Goal: Task Accomplishment & Management: Manage account settings

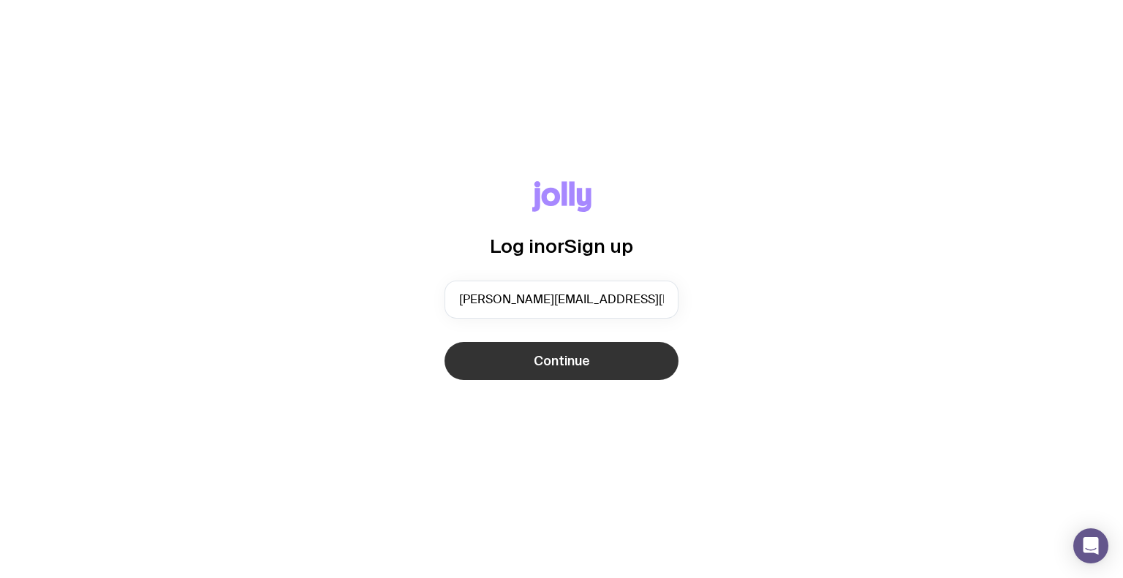
click at [573, 361] on span "Continue" at bounding box center [562, 361] width 56 height 18
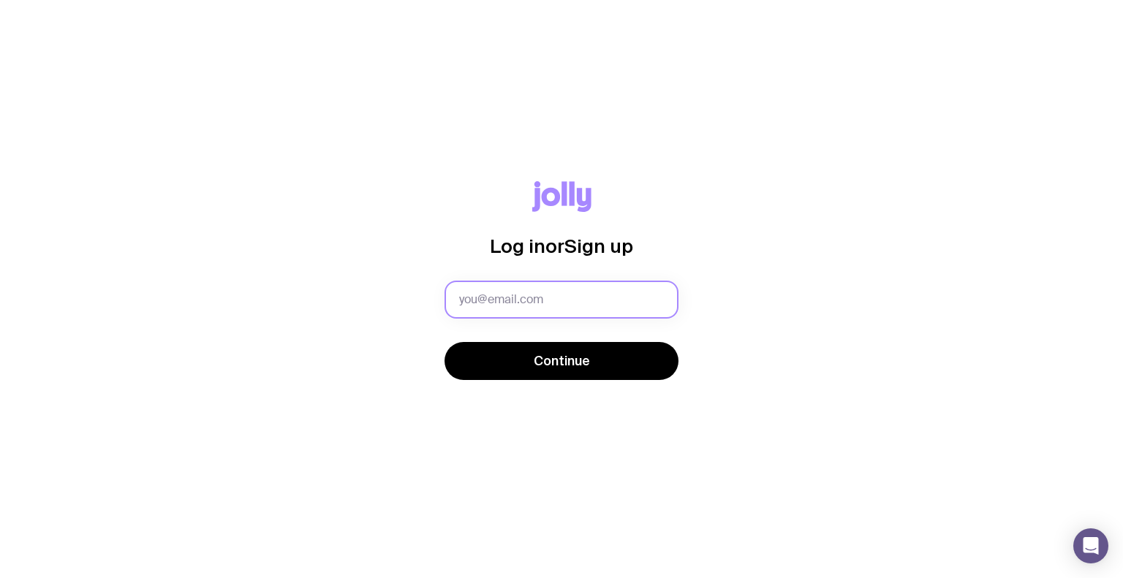
click at [521, 302] on input "text" at bounding box center [562, 300] width 234 height 38
type input "[PERSON_NAME][EMAIL_ADDRESS][PERSON_NAME][DOMAIN_NAME]"
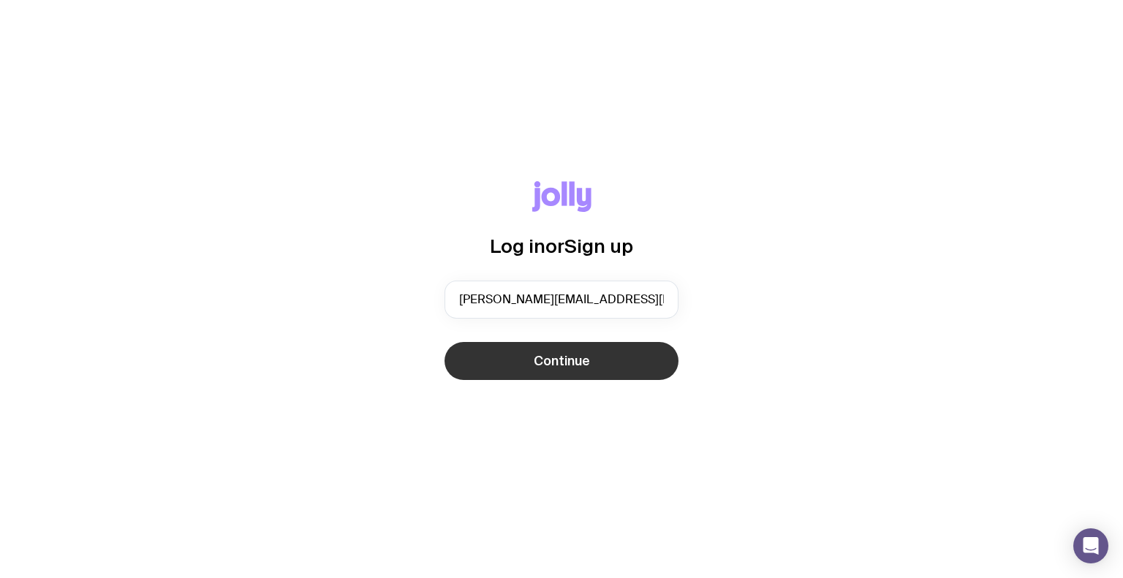
click at [562, 358] on span "Continue" at bounding box center [562, 361] width 56 height 18
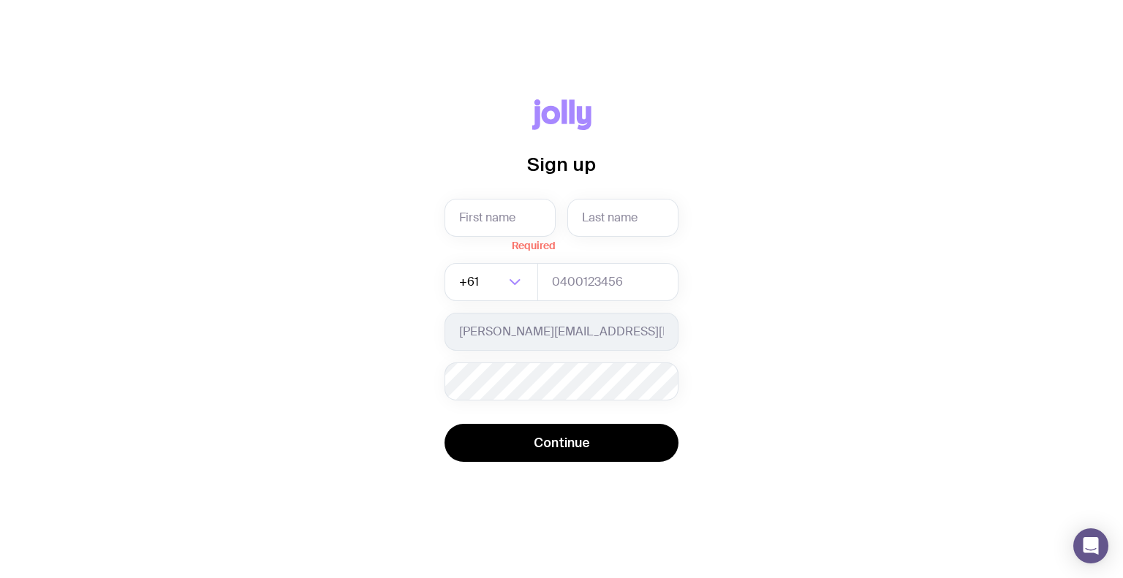
click at [556, 116] on icon at bounding box center [550, 114] width 19 height 18
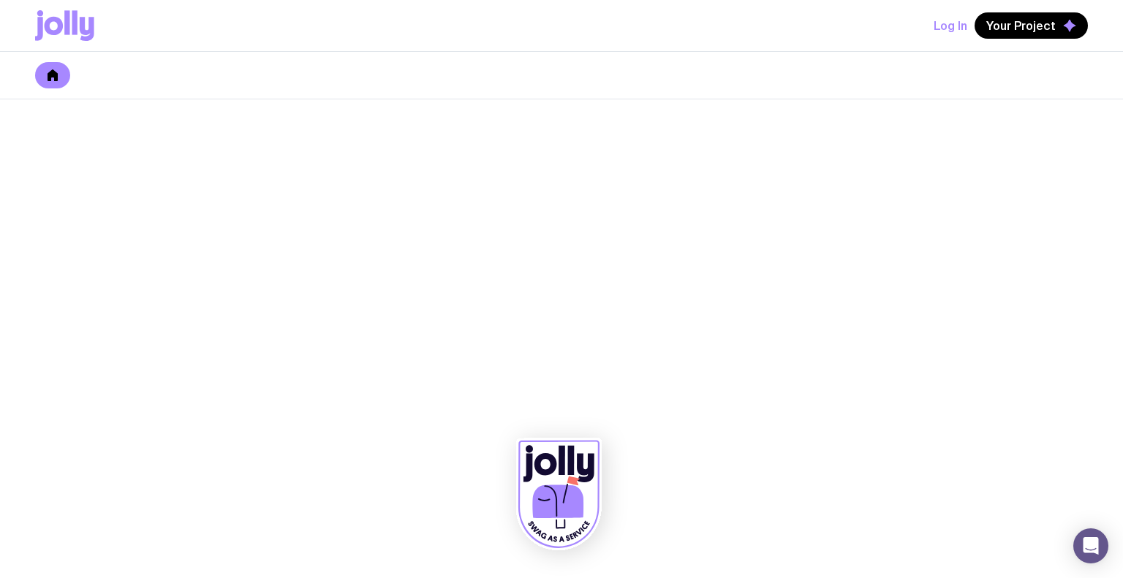
click at [662, 233] on div at bounding box center [561, 338] width 1123 height 479
click at [559, 524] on icon at bounding box center [559, 495] width 86 height 112
